Goal: Task Accomplishment & Management: Manage account settings

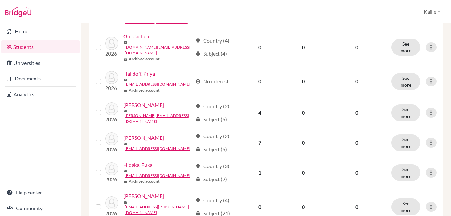
scroll to position [559, 0]
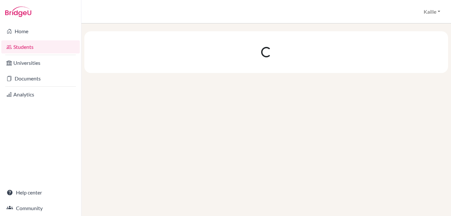
scroll to position [0, 0]
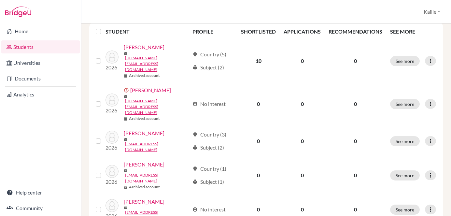
scroll to position [138, 0]
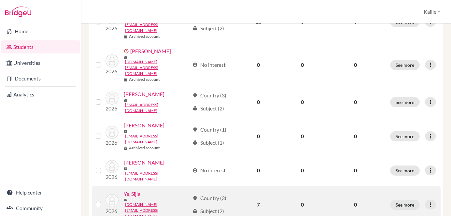
click at [137, 190] on link "Ye, Sijia" at bounding box center [132, 194] width 17 height 8
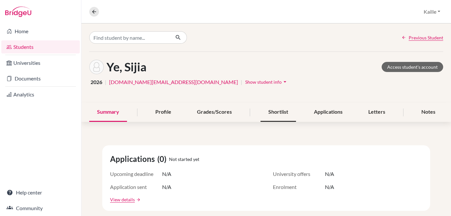
click at [281, 118] on div "Shortlist" at bounding box center [279, 112] width 36 height 19
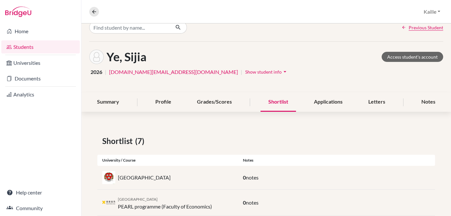
scroll to position [15, 0]
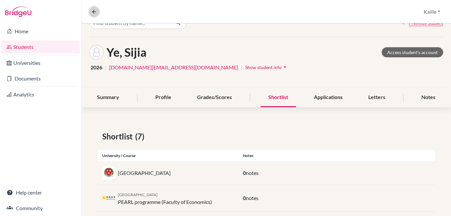
click at [95, 12] on icon at bounding box center [94, 12] width 6 height 6
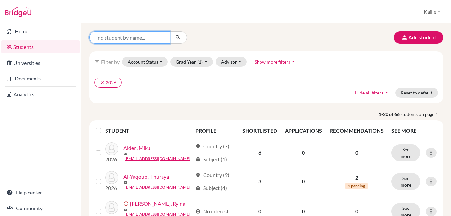
click at [127, 37] on input "Find student by name..." at bounding box center [129, 37] width 81 height 12
type input "shuntaro"
click button "submit" at bounding box center [178, 37] width 17 height 12
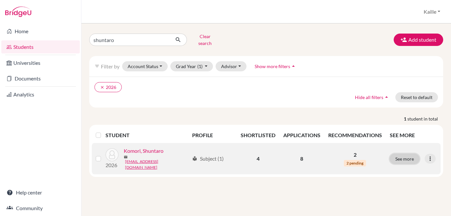
click at [411, 154] on button "See more" at bounding box center [405, 159] width 30 height 10
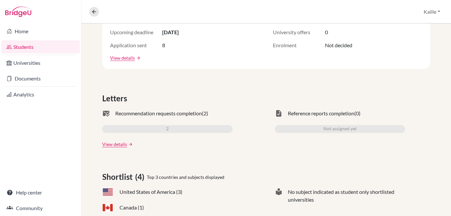
scroll to position [142, 0]
click at [113, 144] on link "View details" at bounding box center [114, 143] width 25 height 7
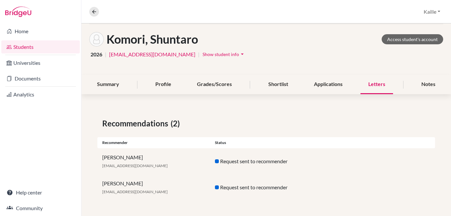
scroll to position [28, 0]
click at [421, 42] on link "Access student's account" at bounding box center [413, 39] width 62 height 10
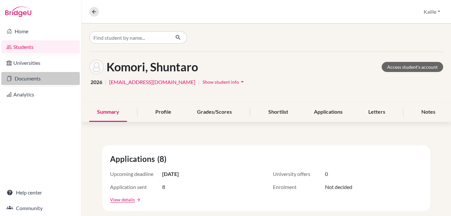
click at [36, 80] on link "Documents" at bounding box center [40, 78] width 79 height 13
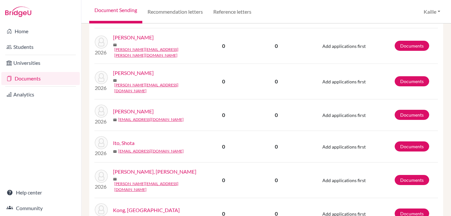
scroll to position [738, 0]
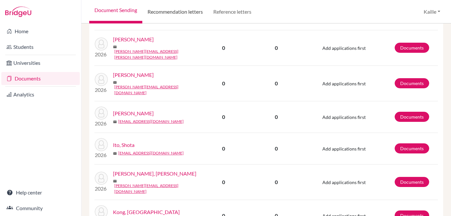
click at [182, 6] on link "Recommendation letters" at bounding box center [175, 11] width 66 height 23
click at [244, 14] on link "Reference letters" at bounding box center [232, 11] width 49 height 23
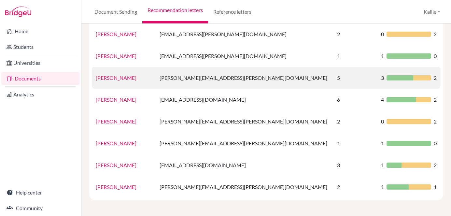
scroll to position [68, 0]
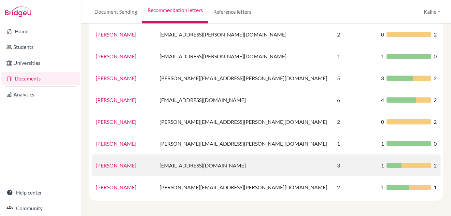
click at [347, 166] on td "3" at bounding box center [355, 165] width 44 height 22
click at [390, 165] on div at bounding box center [409, 165] width 45 height 5
click at [110, 166] on link "[PERSON_NAME]" at bounding box center [116, 165] width 41 height 6
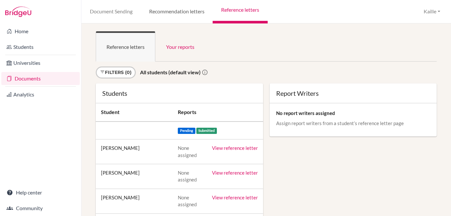
click at [194, 16] on link "Recommendation letters" at bounding box center [177, 11] width 72 height 23
click at [182, 16] on link "Recommendation letters" at bounding box center [177, 11] width 72 height 23
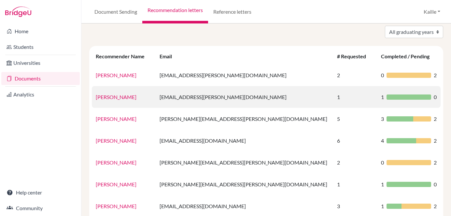
scroll to position [68, 0]
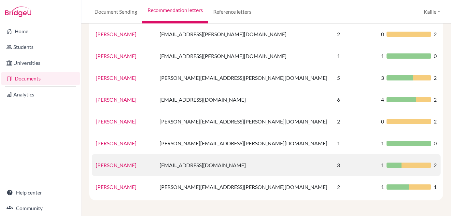
click at [113, 167] on link "Sumika Maeda" at bounding box center [116, 165] width 41 height 6
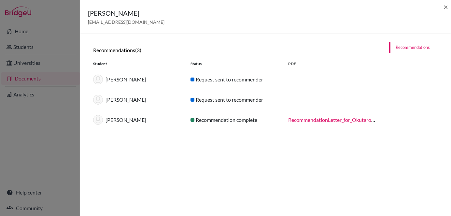
click at [68, 46] on div "Sumika Maeda sumika.maeda@aobajapan.jp × Recommendations (3) Student Status PDF…" at bounding box center [225, 108] width 451 height 216
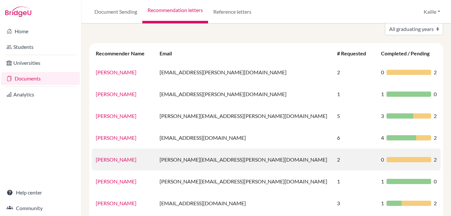
scroll to position [0, 0]
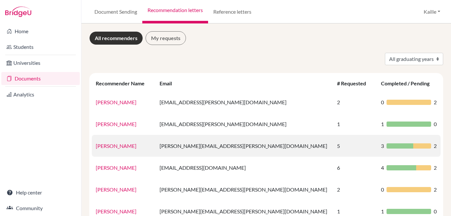
click at [125, 143] on link "[PERSON_NAME]" at bounding box center [116, 146] width 41 height 6
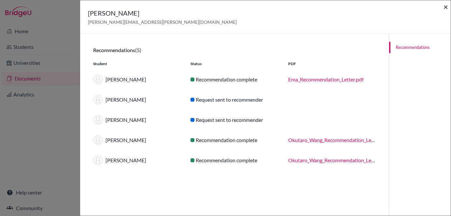
click at [448, 6] on span "×" at bounding box center [446, 6] width 5 height 9
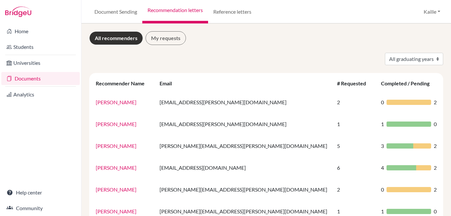
scroll to position [5, 0]
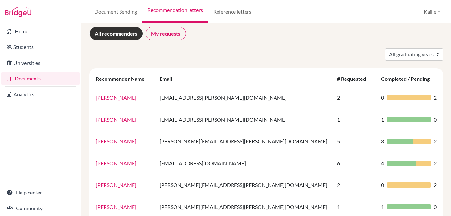
click at [176, 33] on link "My requests" at bounding box center [166, 34] width 40 height 14
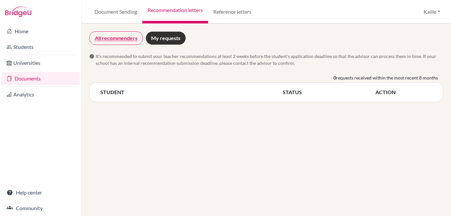
click at [122, 40] on link "All recommenders" at bounding box center [116, 38] width 54 height 14
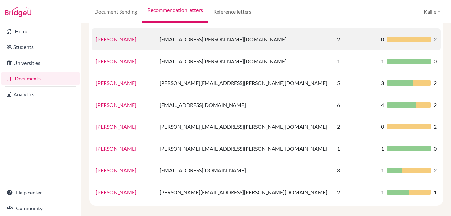
scroll to position [68, 0]
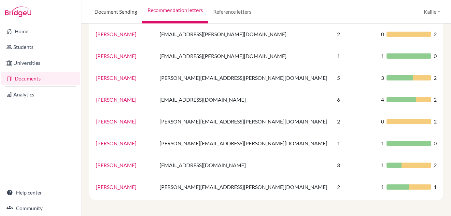
click at [124, 12] on link "Document Sending" at bounding box center [115, 11] width 53 height 23
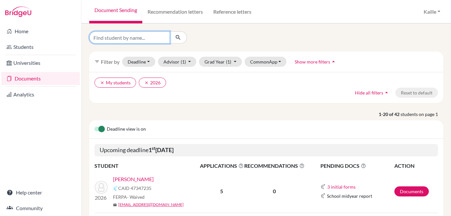
click at [158, 38] on input "Find student by name..." at bounding box center [129, 37] width 81 height 12
type input "komo"
click button "submit" at bounding box center [178, 37] width 17 height 12
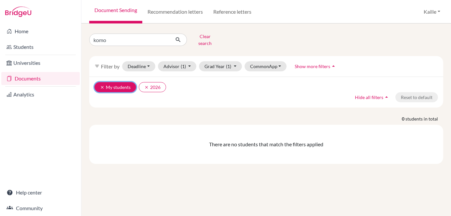
click at [120, 84] on button "clear My students" at bounding box center [115, 87] width 42 height 10
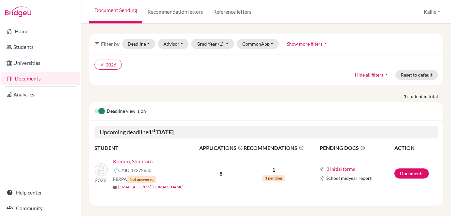
scroll to position [23, 0]
click at [418, 170] on link "Documents" at bounding box center [412, 173] width 35 height 10
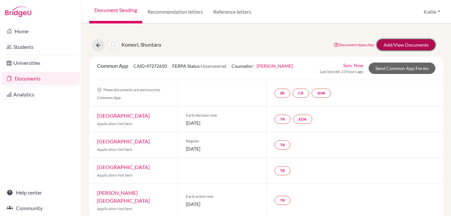
click at [413, 43] on link "Add/View Documents" at bounding box center [406, 44] width 59 height 11
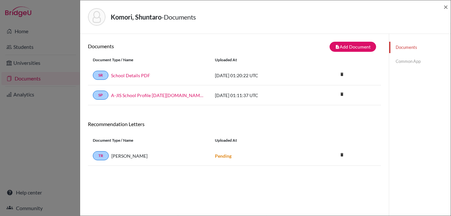
click at [218, 161] on div "TR [PERSON_NAME] Pending delete Delete this document? Cancel Delete" at bounding box center [234, 156] width 293 height 20
click at [422, 60] on link "Common App" at bounding box center [420, 61] width 62 height 11
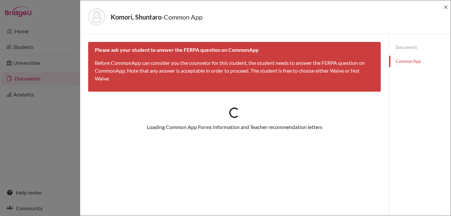
click at [407, 48] on link "Documents" at bounding box center [420, 47] width 62 height 11
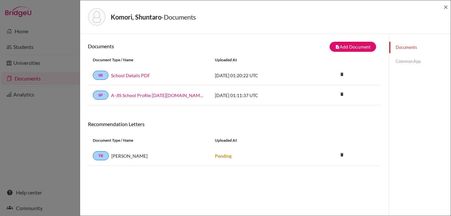
click at [54, 147] on div "[PERSON_NAME] - Documents × Documents note_add Add Document Document type Chang…" at bounding box center [225, 108] width 451 height 216
click at [446, 7] on span "×" at bounding box center [446, 6] width 5 height 9
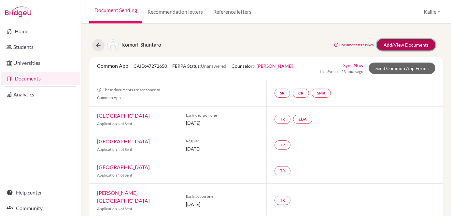
click at [412, 43] on link "Add/View Documents" at bounding box center [406, 44] width 59 height 11
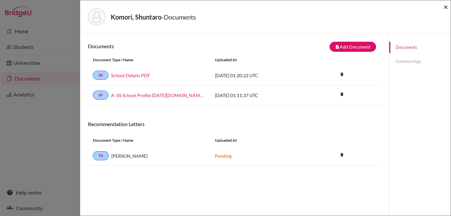
click at [446, 5] on span "×" at bounding box center [446, 6] width 5 height 9
